Goal: Information Seeking & Learning: Learn about a topic

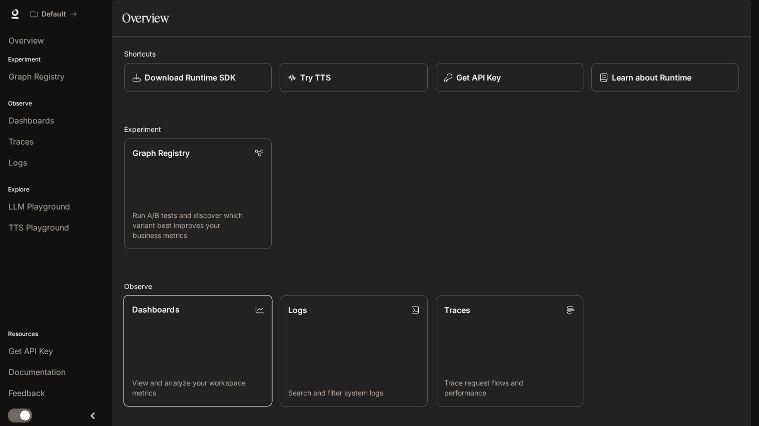
click at [173, 353] on link "Dashboards View and analyze your workspace metrics" at bounding box center [198, 351] width 149 height 112
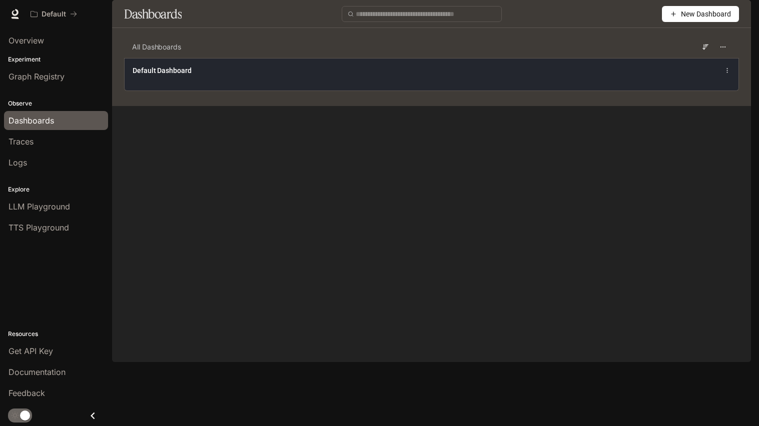
click at [367, 91] on div "Default Dashboard" at bounding box center [432, 74] width 614 height 33
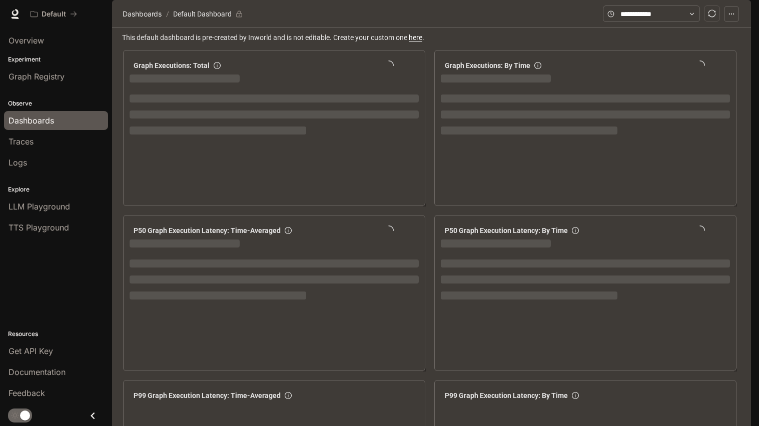
click at [513, 10] on div "Default" at bounding box center [344, 14] width 636 height 20
click at [75, 90] on div "Observe Dashboards Traces Logs" at bounding box center [56, 132] width 112 height 86
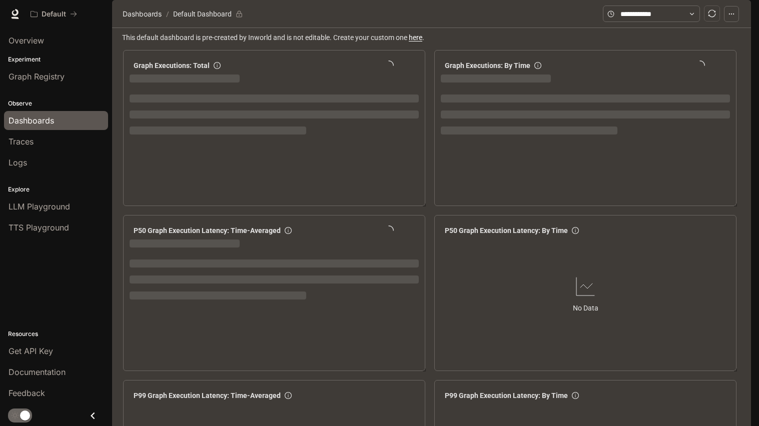
click at [91, 420] on icon "Close drawer" at bounding box center [93, 416] width 14 height 14
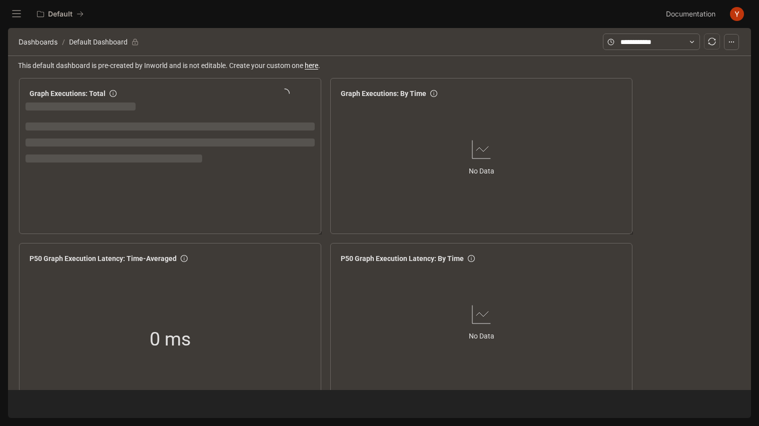
click at [442, 25] on div "Default Documentation Documentation" at bounding box center [379, 14] width 759 height 28
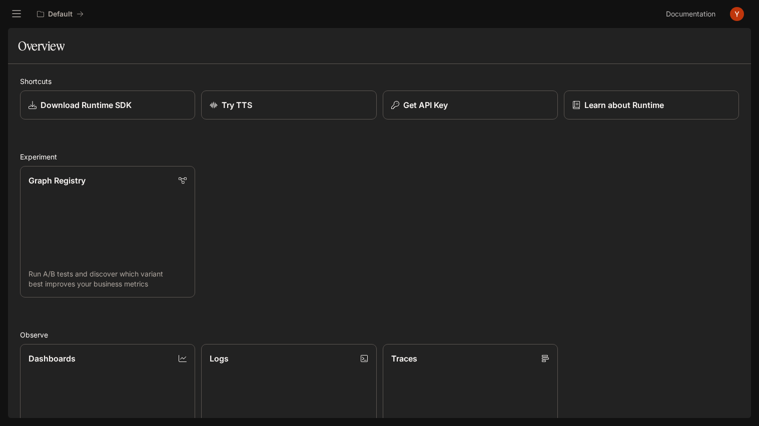
click at [18, 14] on icon "open drawer" at bounding box center [17, 14] width 10 height 10
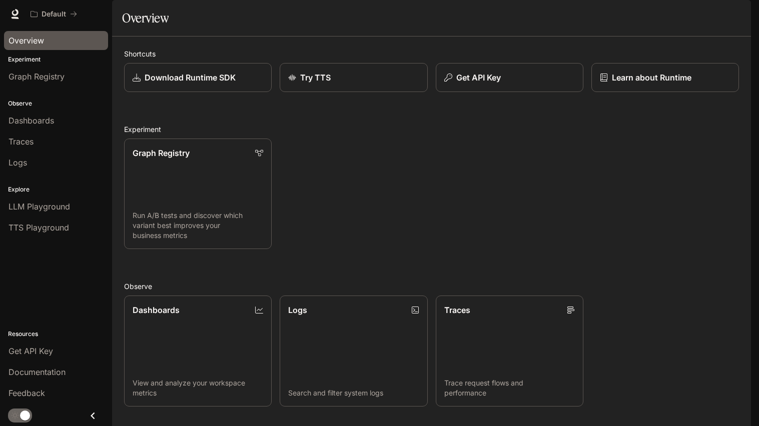
click at [45, 46] on div "Overview" at bounding box center [56, 41] width 95 height 12
click at [62, 43] on div "Overview" at bounding box center [56, 41] width 95 height 12
